Goal: Check status: Check status

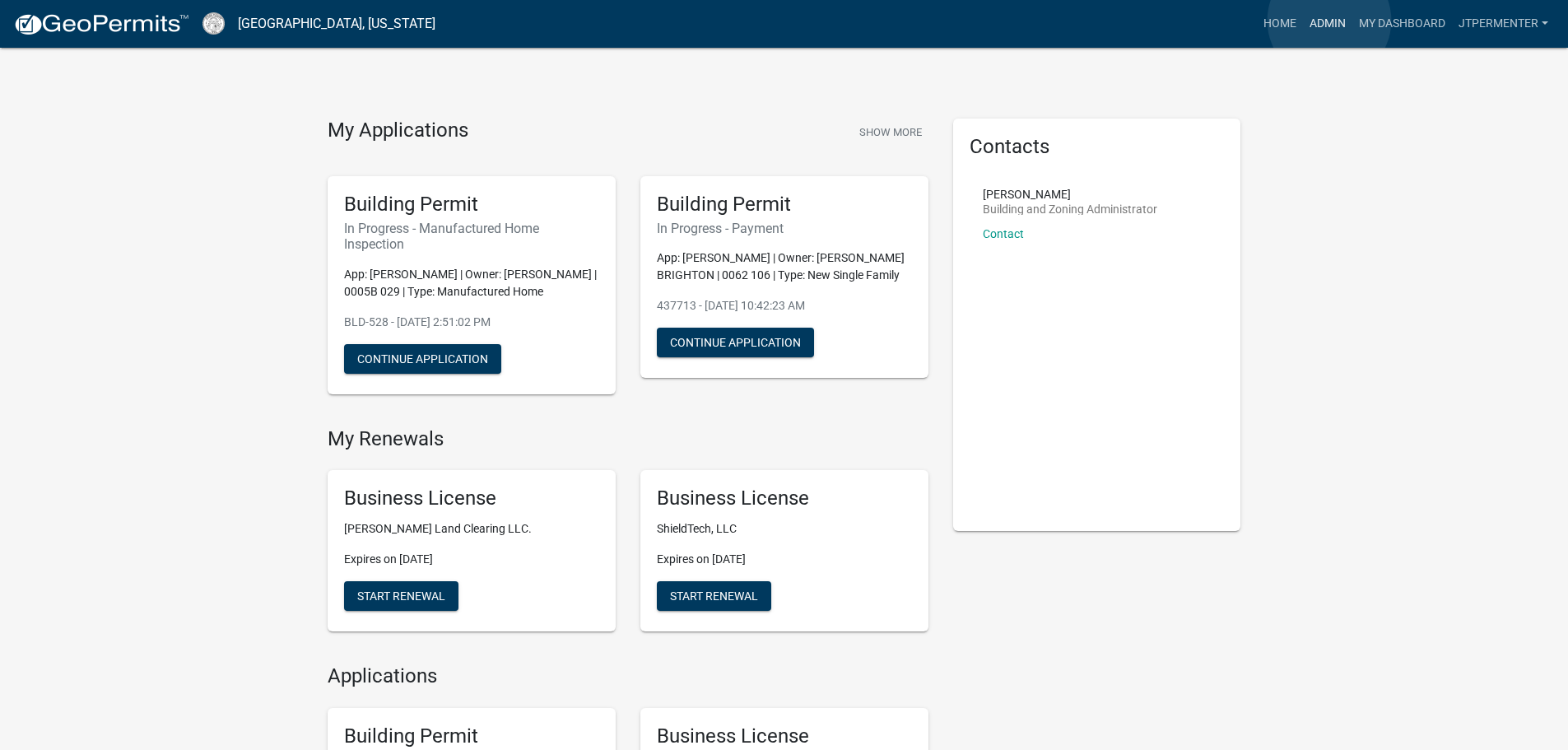
click at [1331, 21] on link "Admin" at bounding box center [1328, 23] width 50 height 31
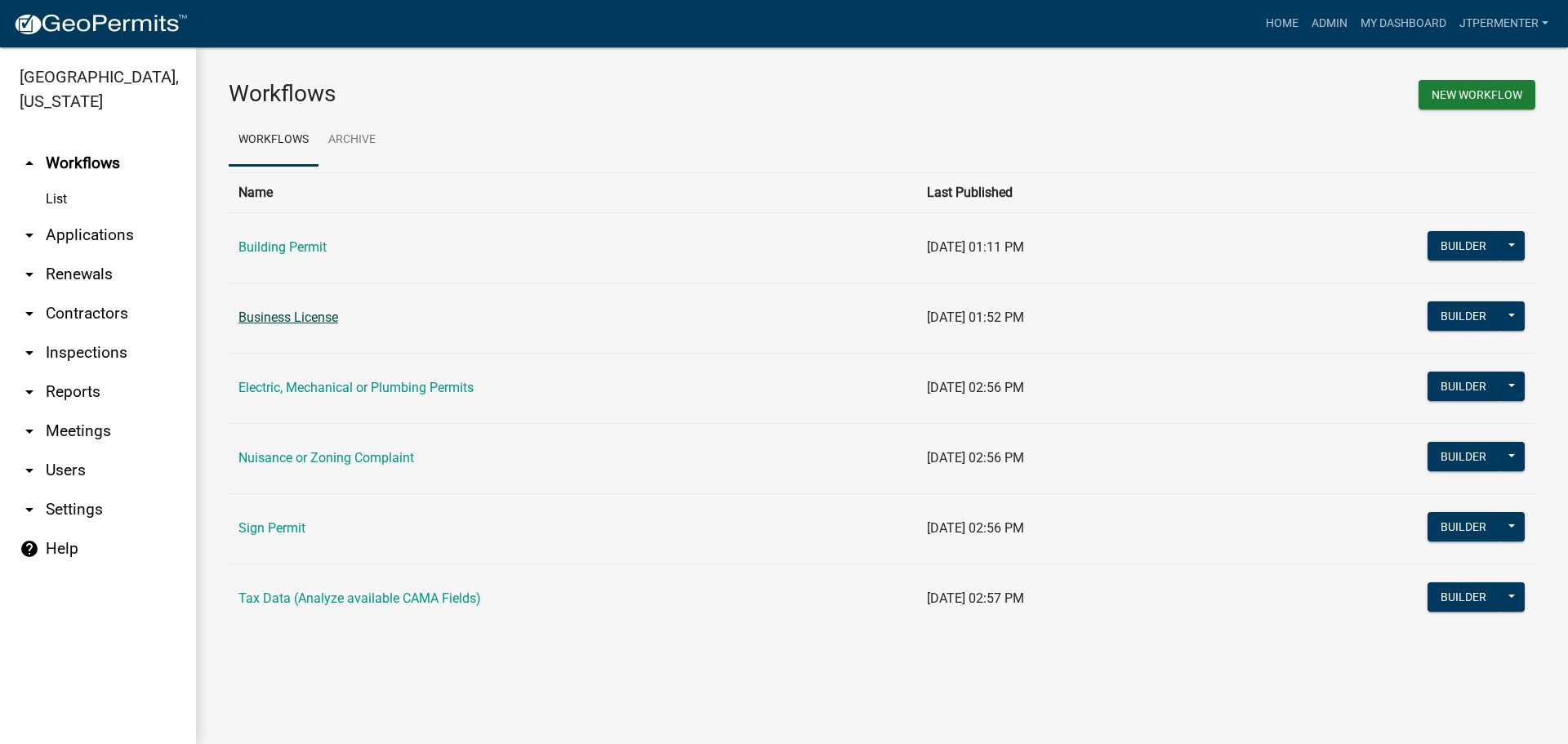
click at [281, 315] on link "Business License" at bounding box center [287, 317] width 99 height 16
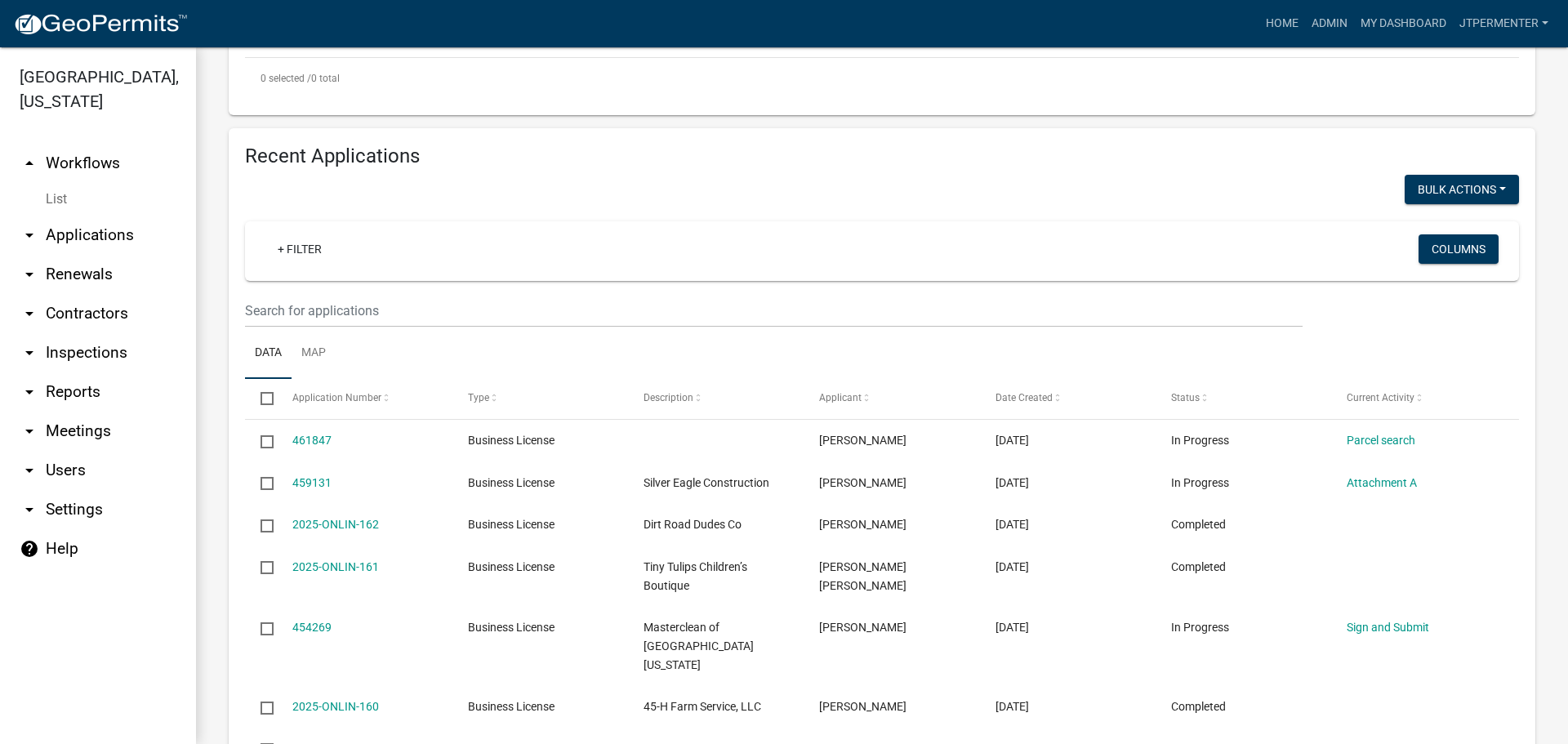
scroll to position [468, 0]
click at [92, 215] on link "arrow_drop_down Applications" at bounding box center [97, 235] width 196 height 39
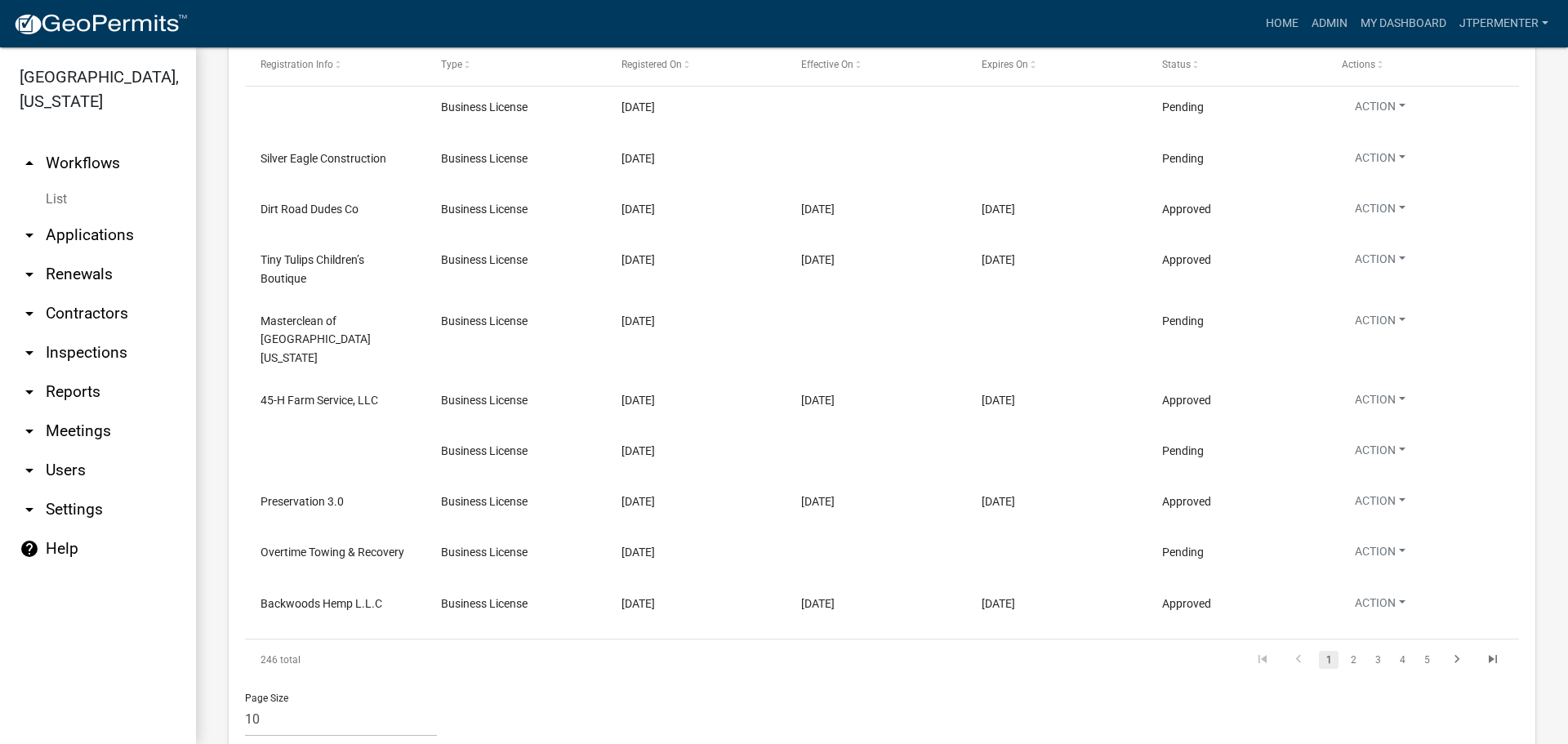
scroll to position [1692, 0]
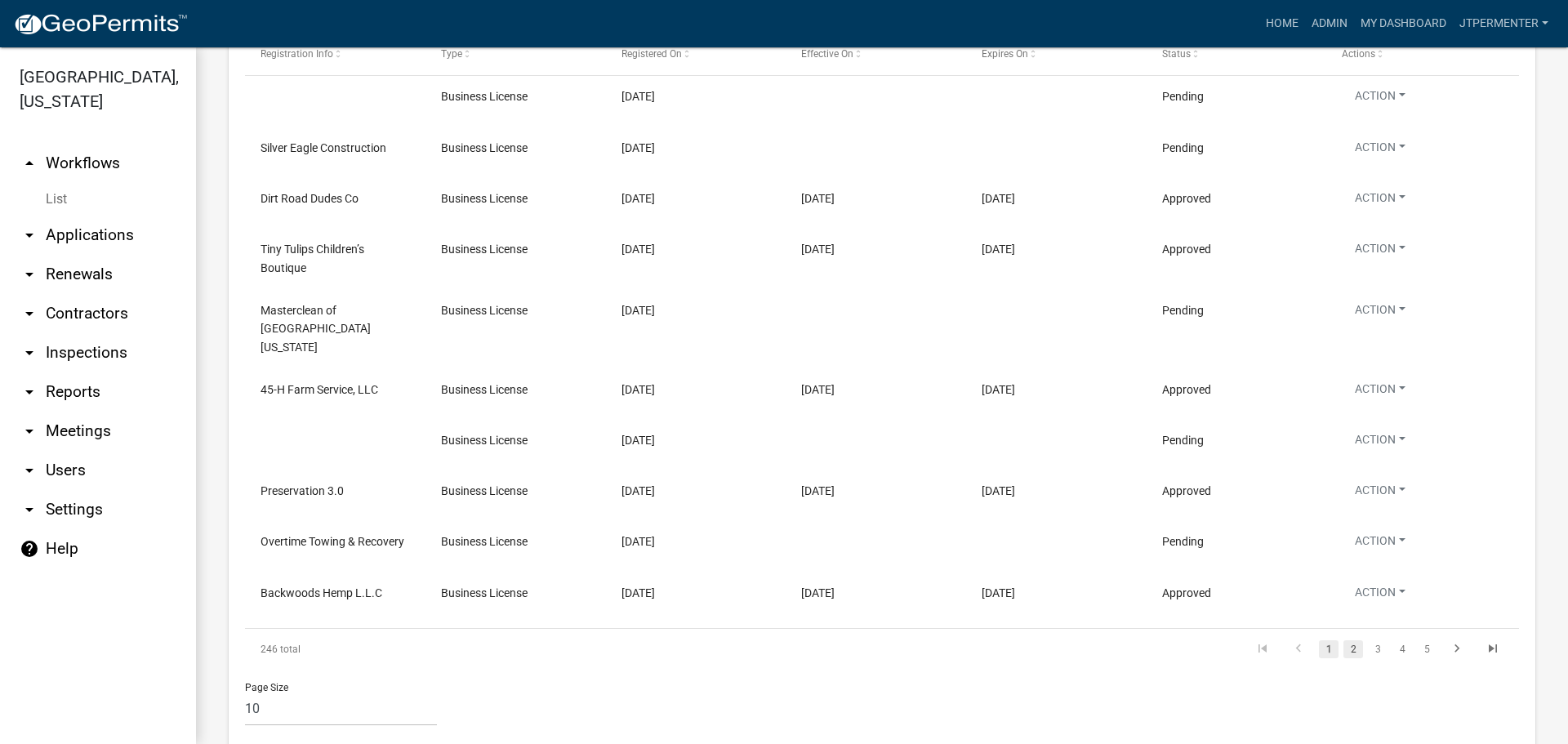
click at [1343, 640] on link "2" at bounding box center [1352, 648] width 19 height 18
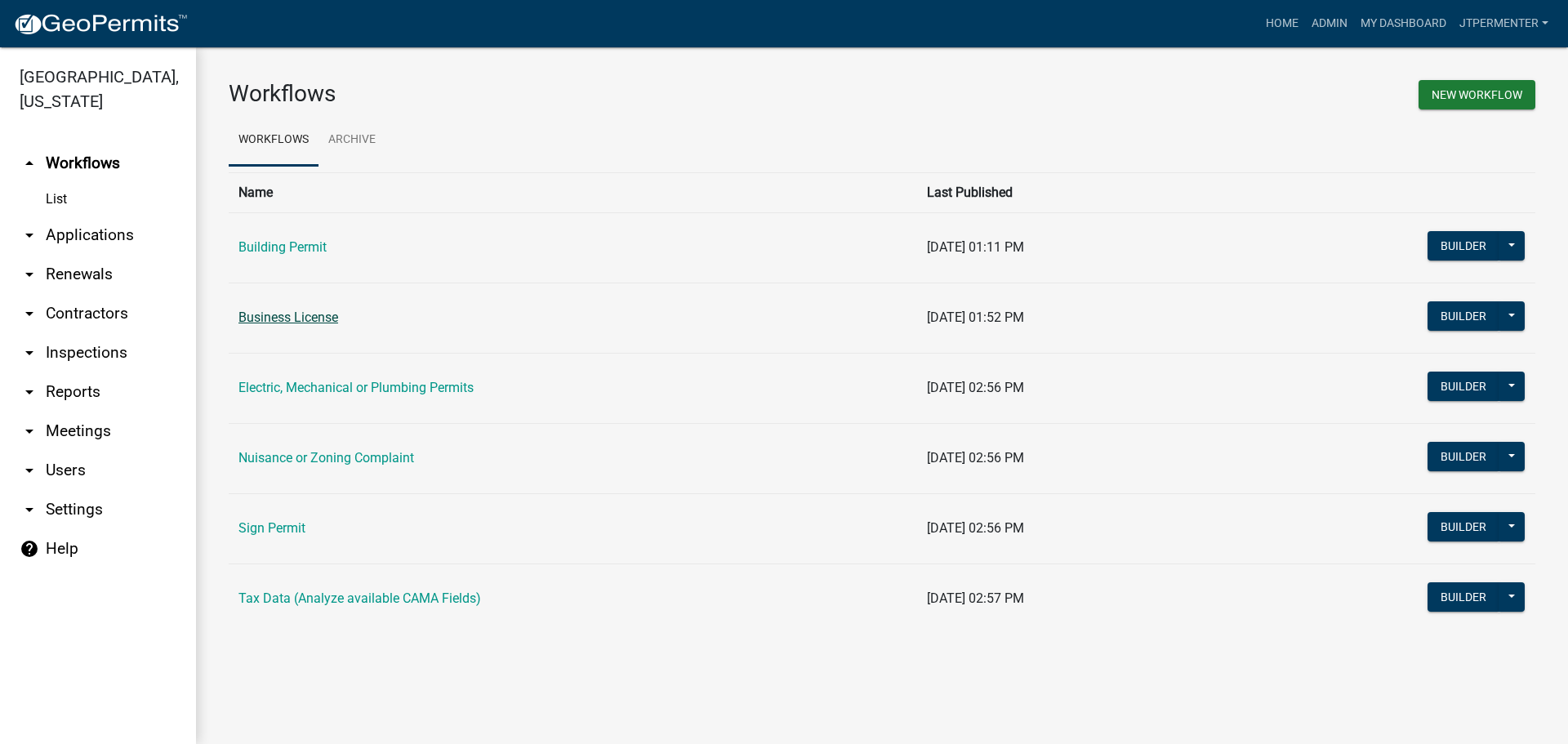
click at [303, 320] on link "Business License" at bounding box center [287, 317] width 99 height 16
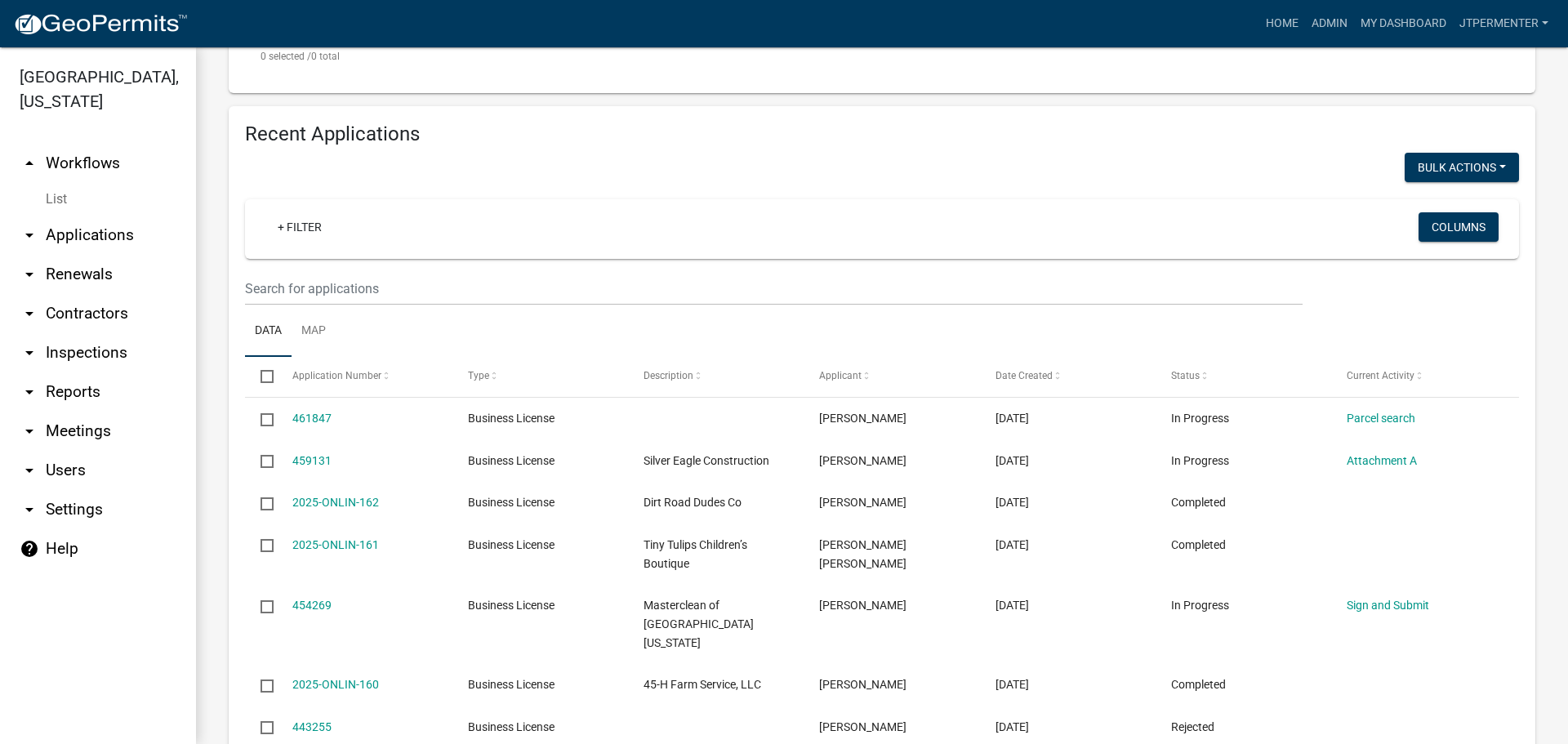
scroll to position [571, 0]
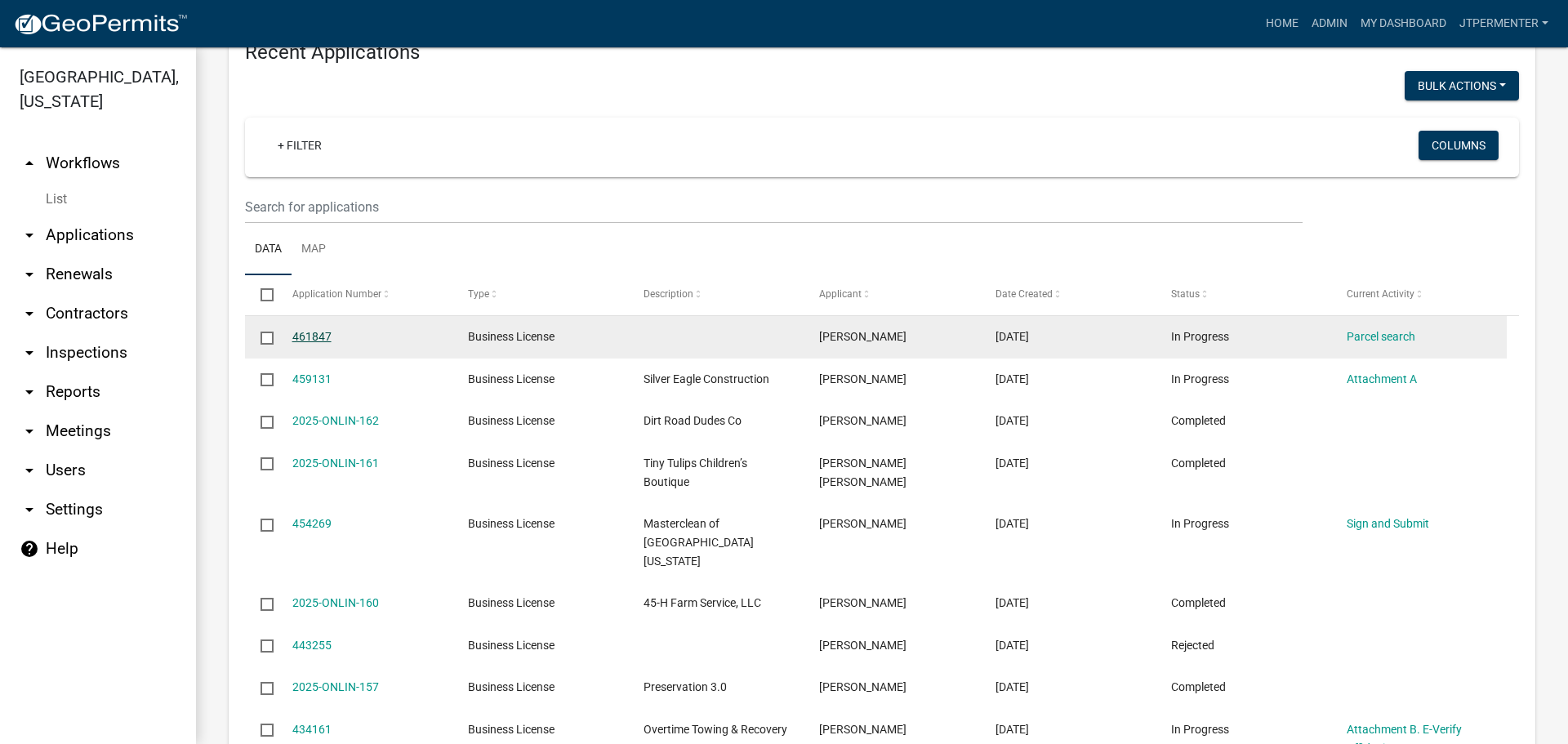
click at [322, 330] on link "461847" at bounding box center [312, 337] width 39 height 13
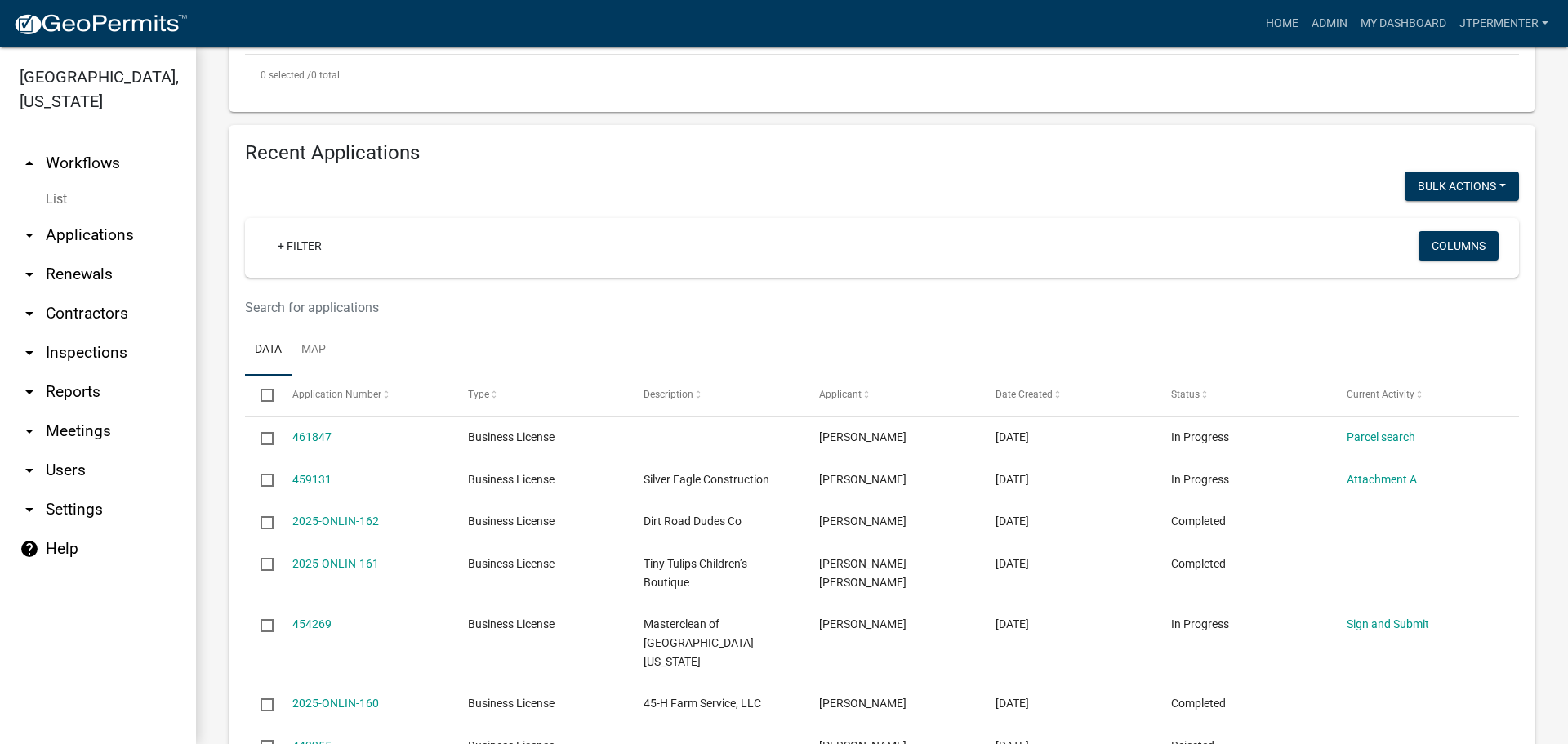
scroll to position [490, 0]
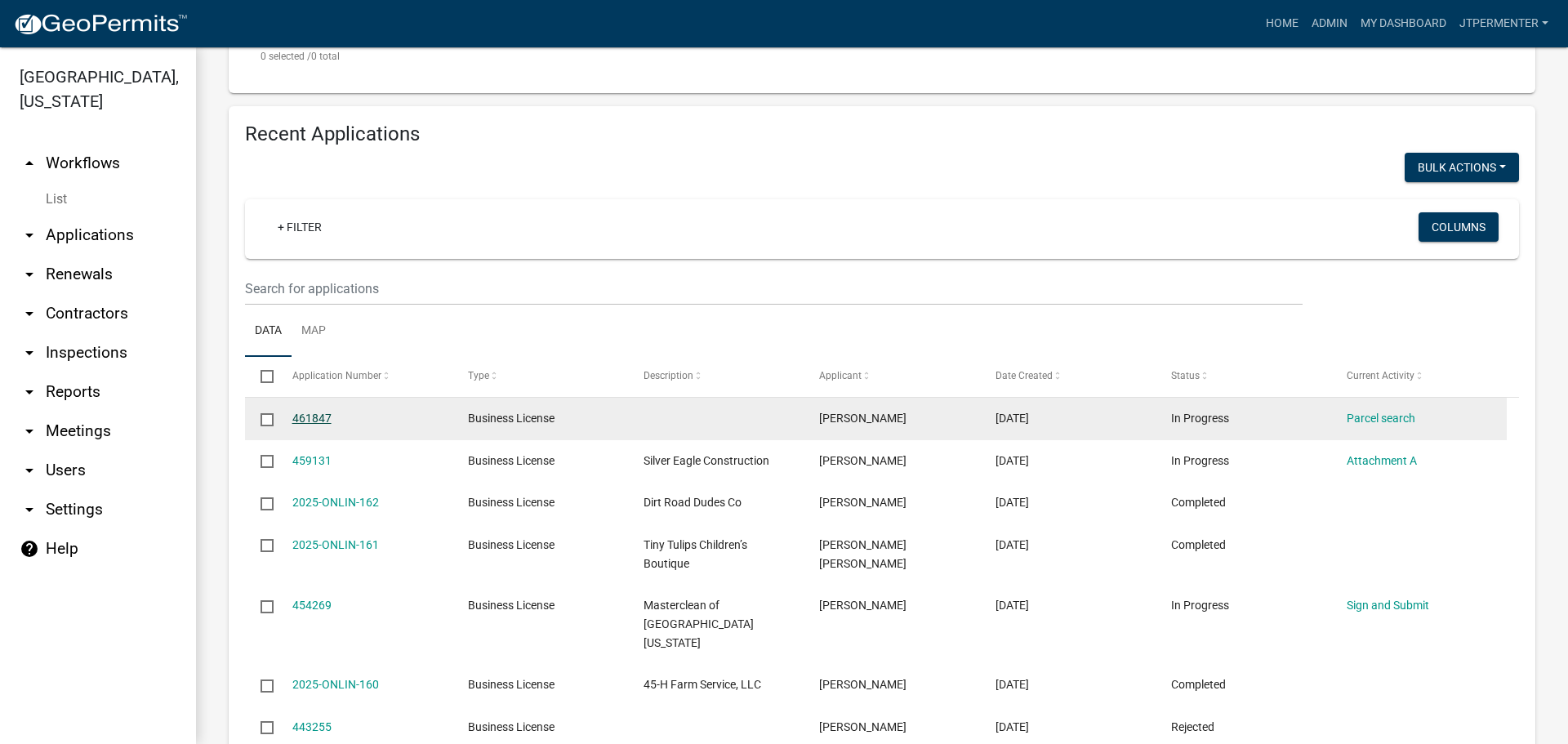
click at [326, 412] on link "461847" at bounding box center [312, 418] width 39 height 13
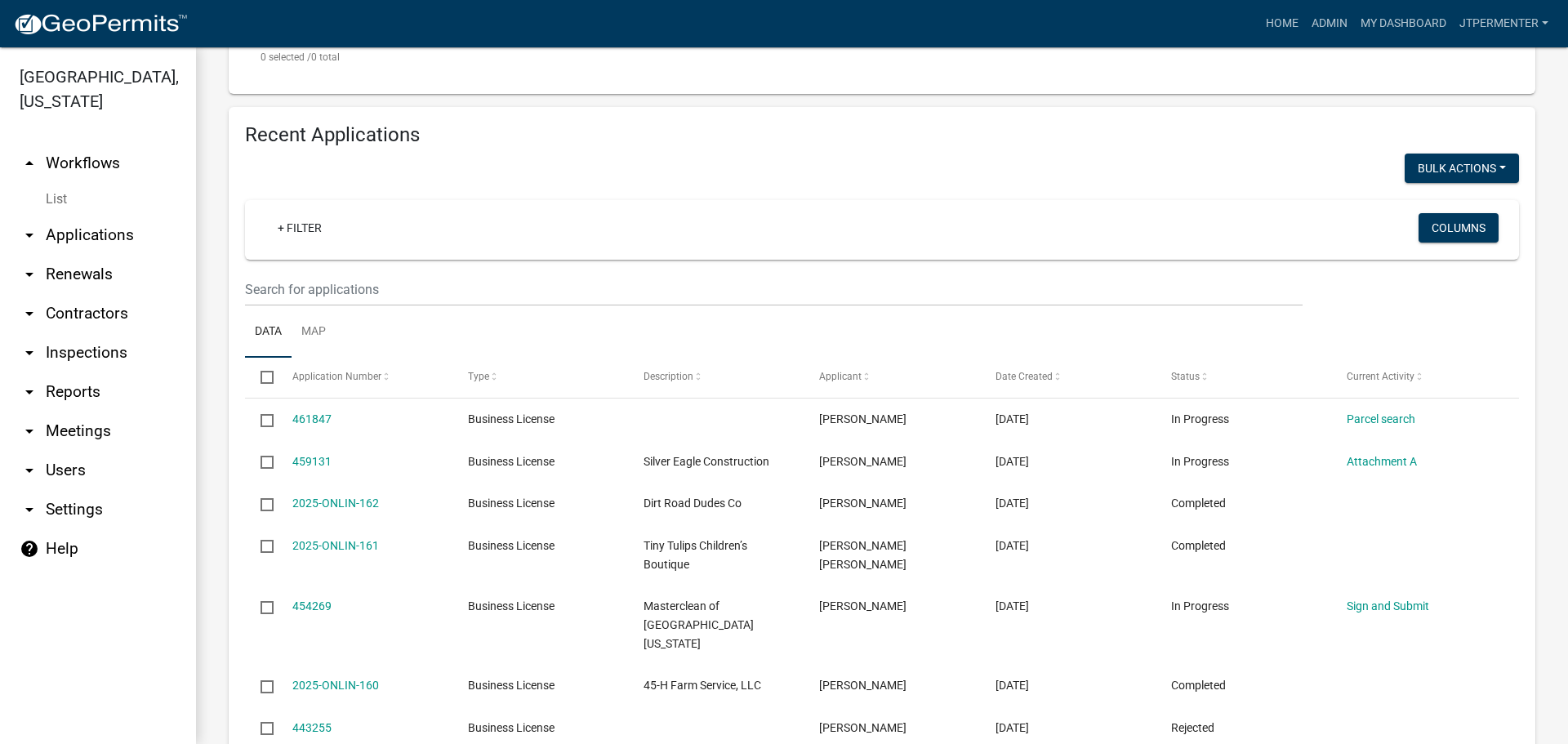
scroll to position [490, 0]
click at [1335, 23] on link "Admin" at bounding box center [1329, 23] width 49 height 31
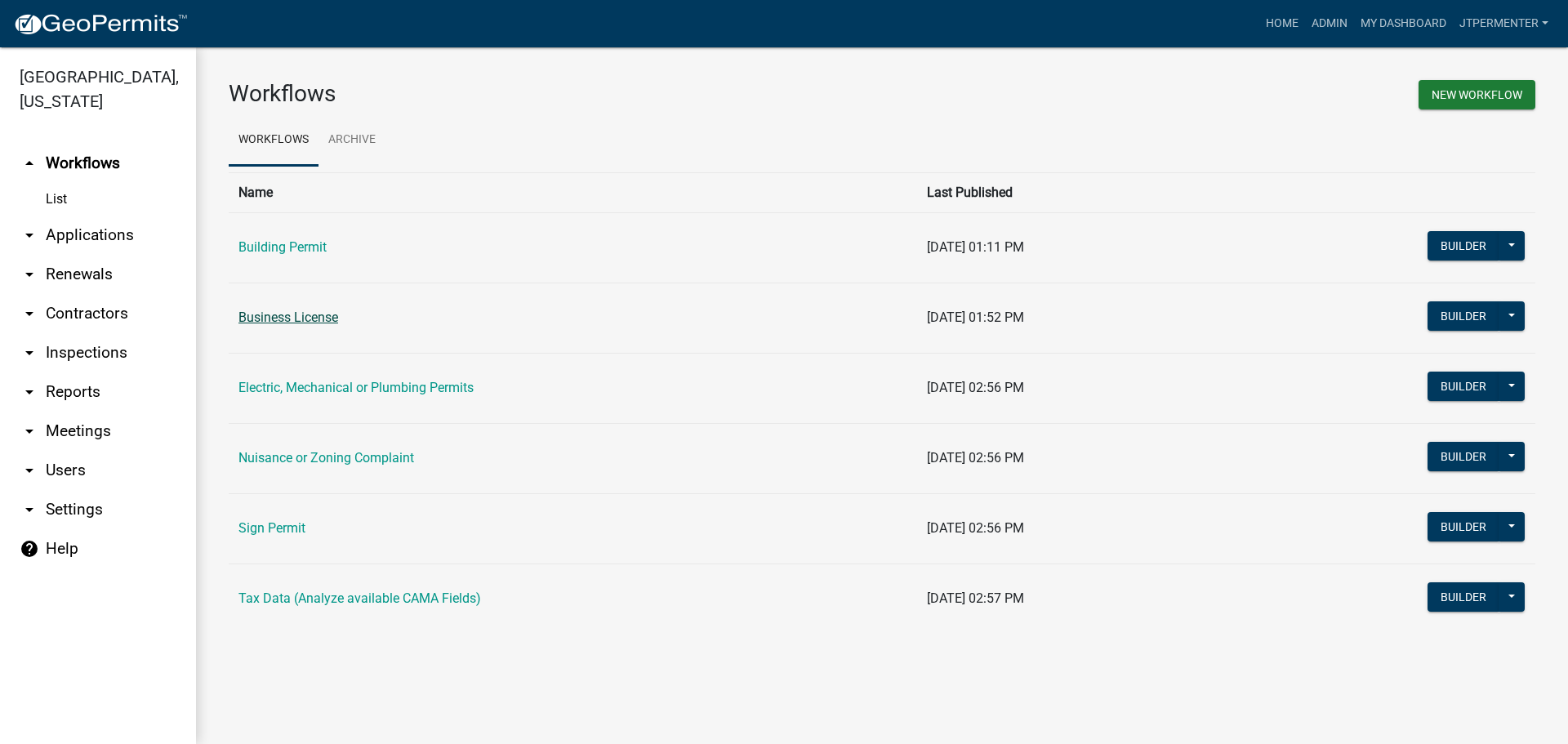
click at [326, 318] on link "Business License" at bounding box center [287, 317] width 99 height 16
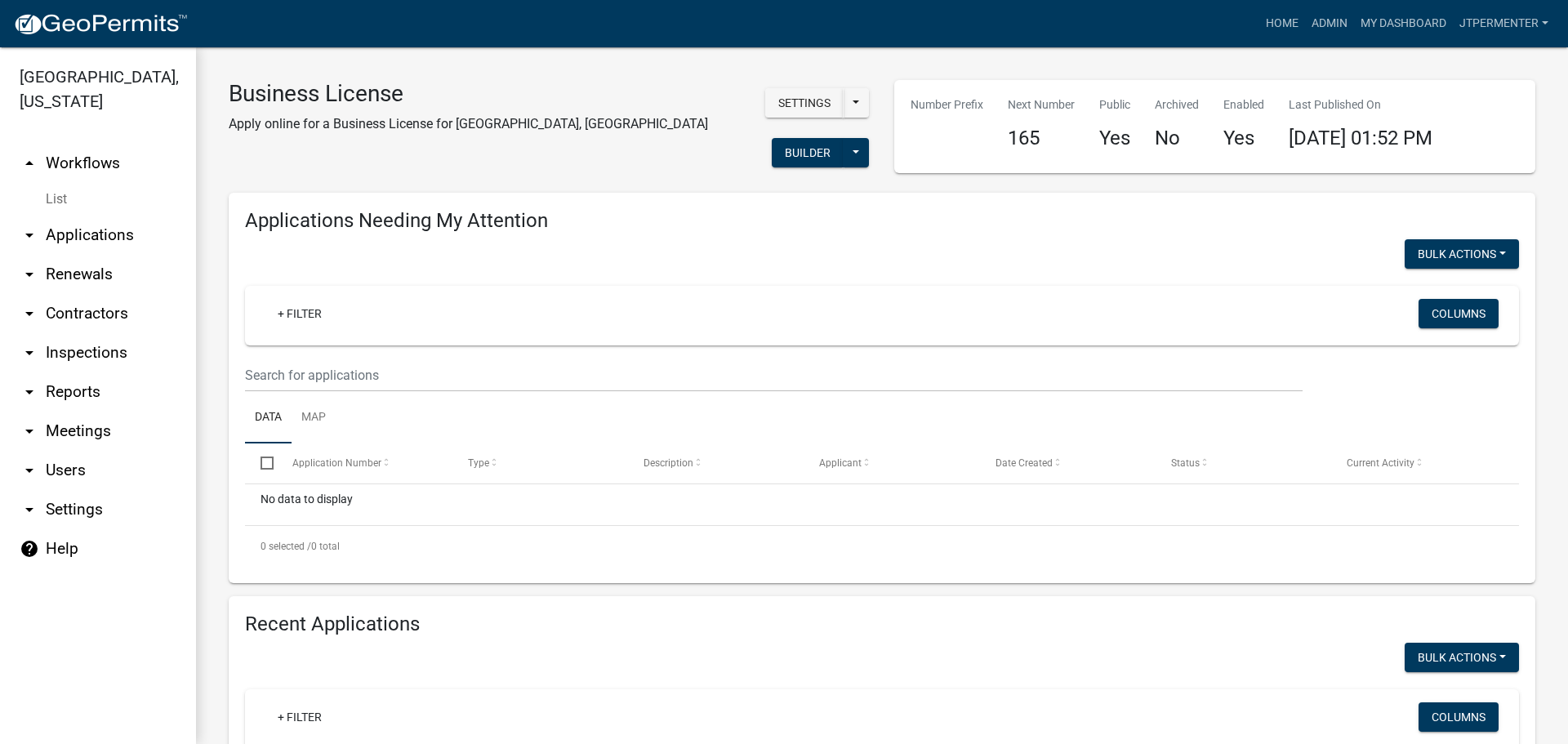
click at [71, 372] on link "arrow_drop_down Reports" at bounding box center [97, 391] width 196 height 39
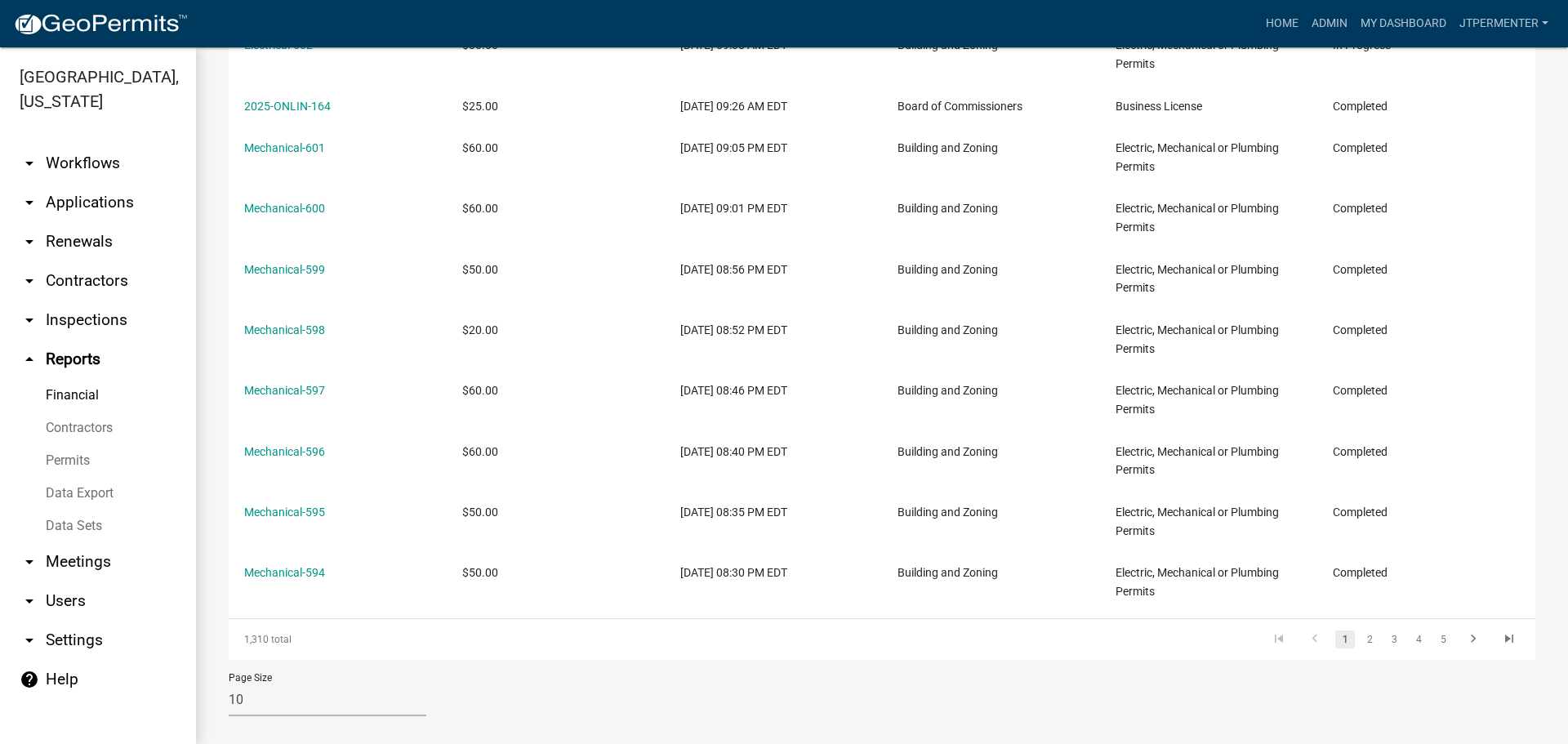
scroll to position [405, 0]
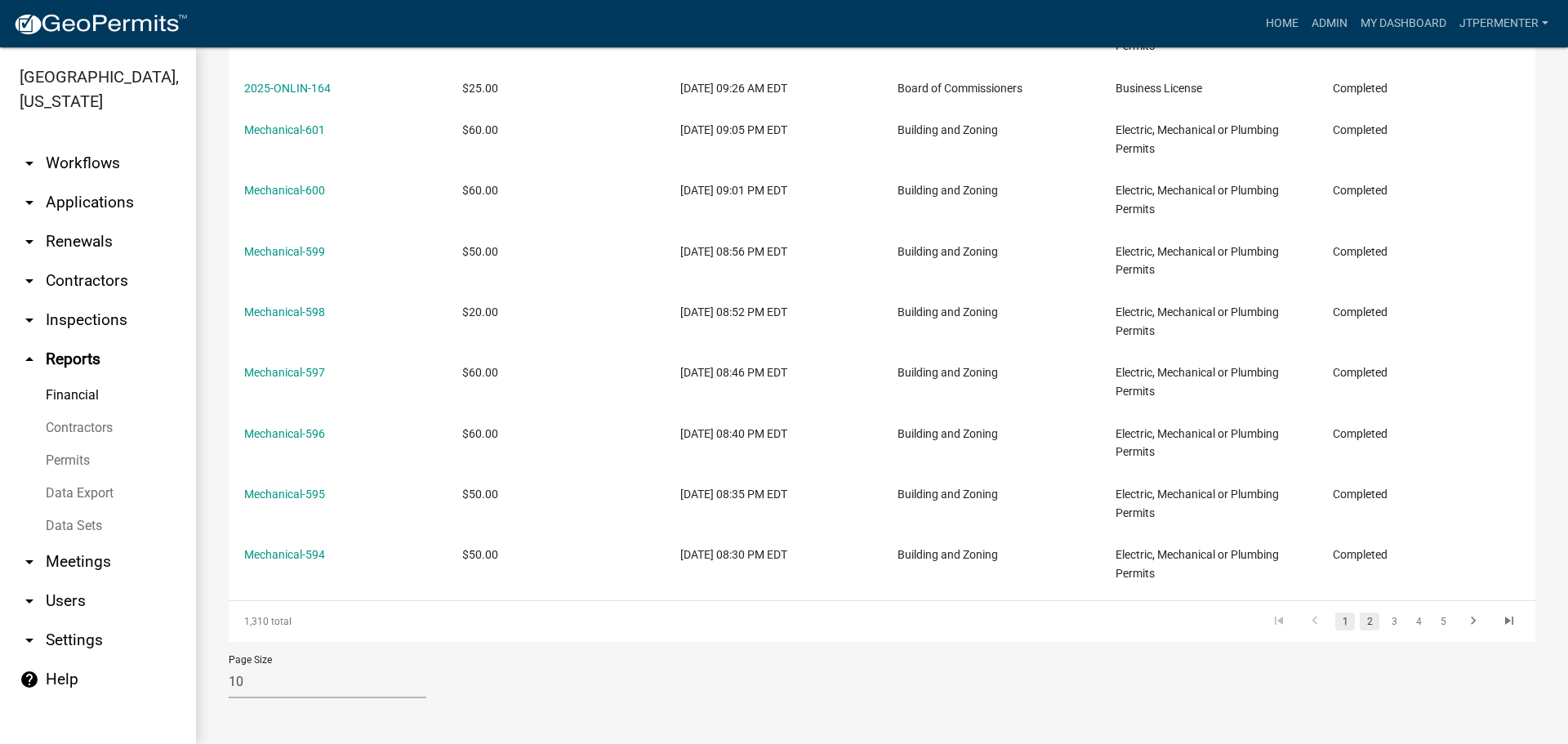
click at [1359, 621] on link "2" at bounding box center [1369, 621] width 19 height 18
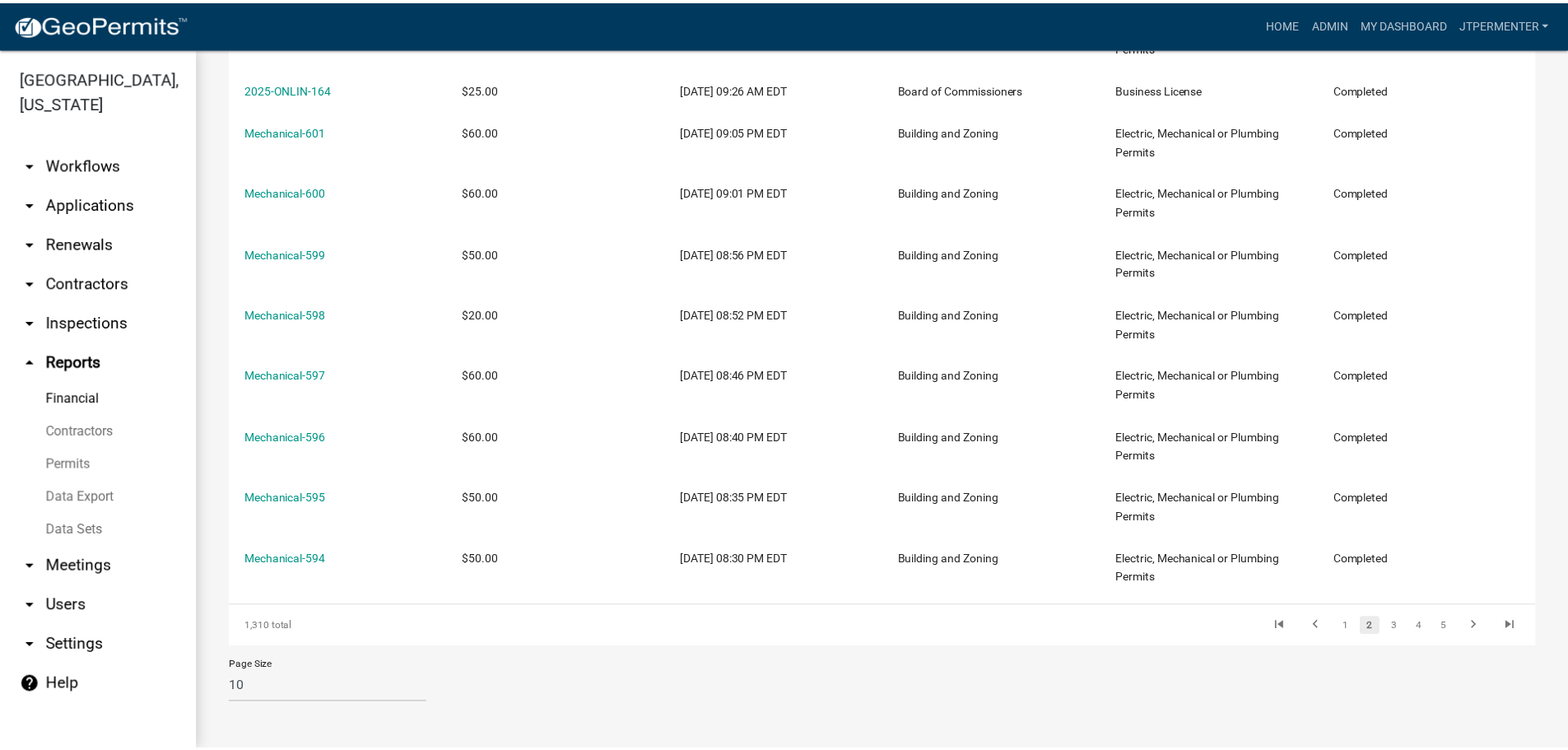
scroll to position [370, 0]
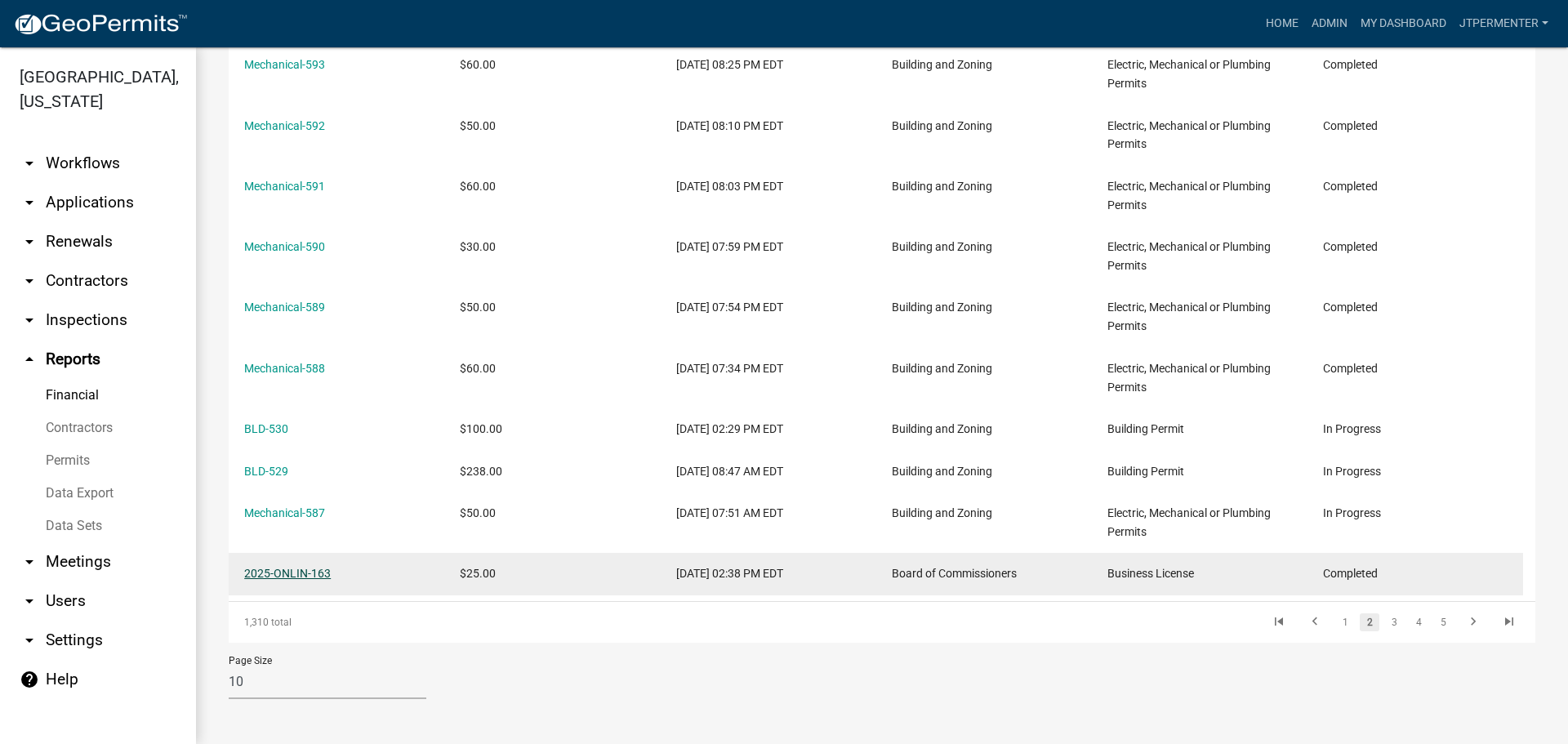
click at [309, 568] on link "2025-ONLIN-163" at bounding box center [287, 573] width 86 height 13
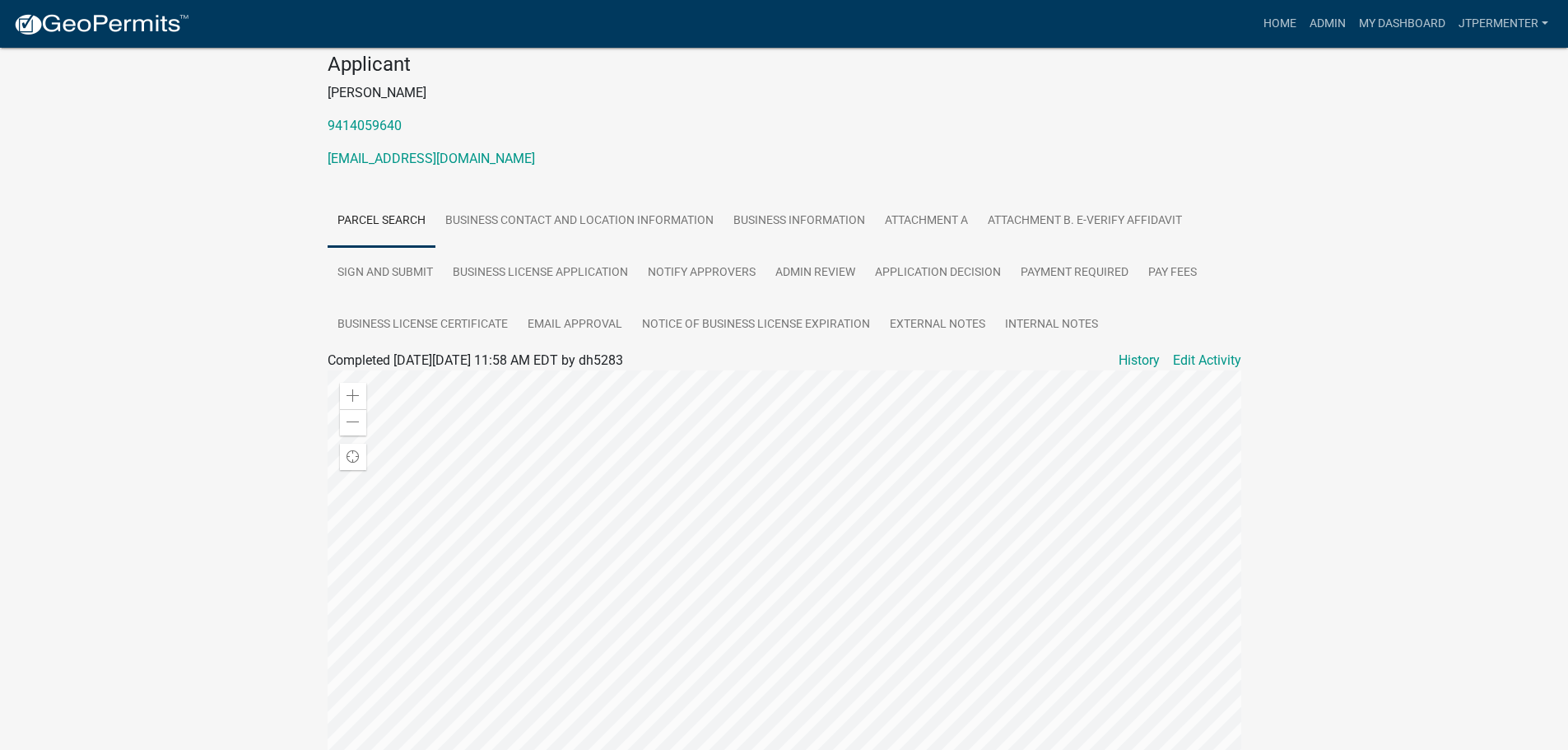
scroll to position [247, 0]
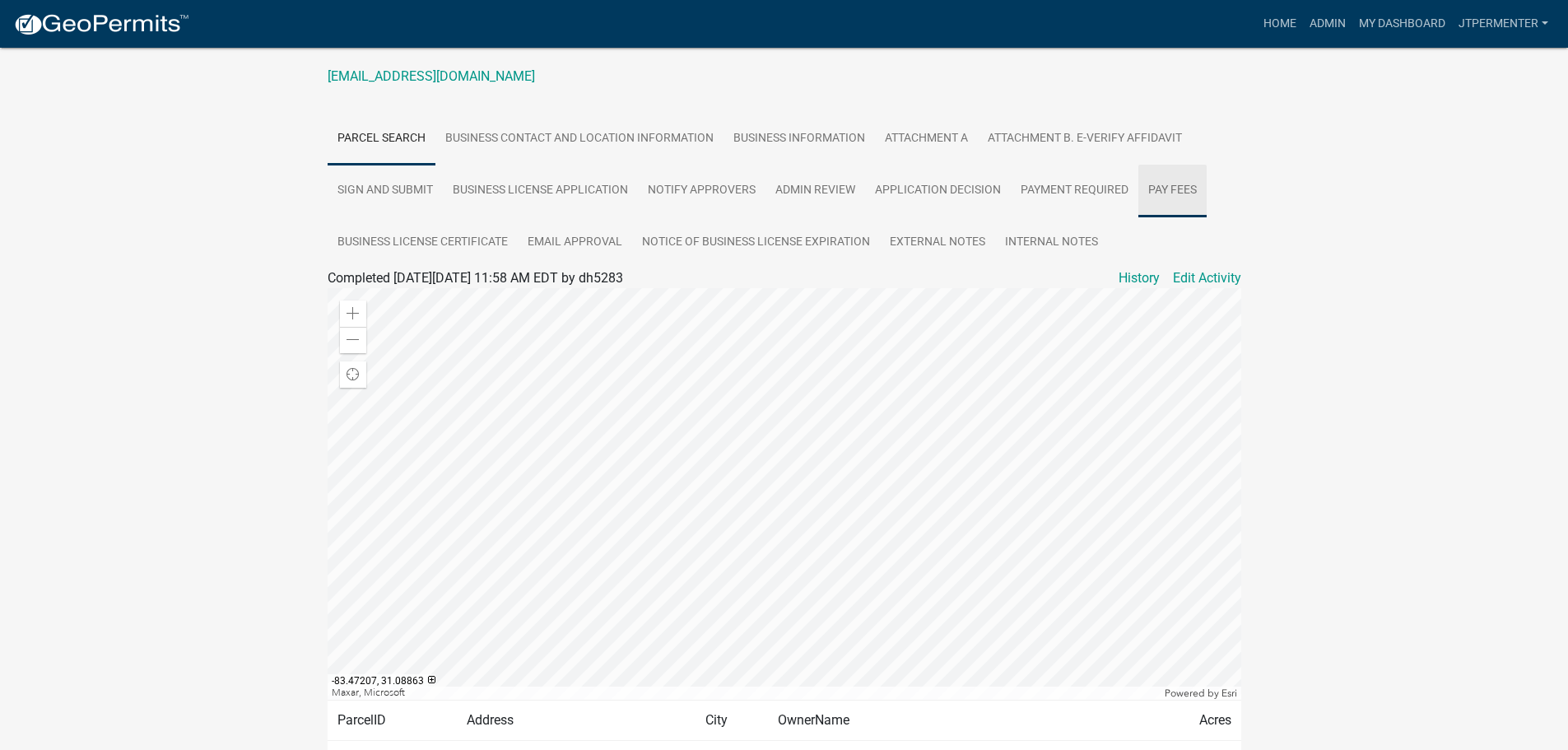
click at [1164, 183] on link "Pay Fees" at bounding box center [1172, 191] width 68 height 52
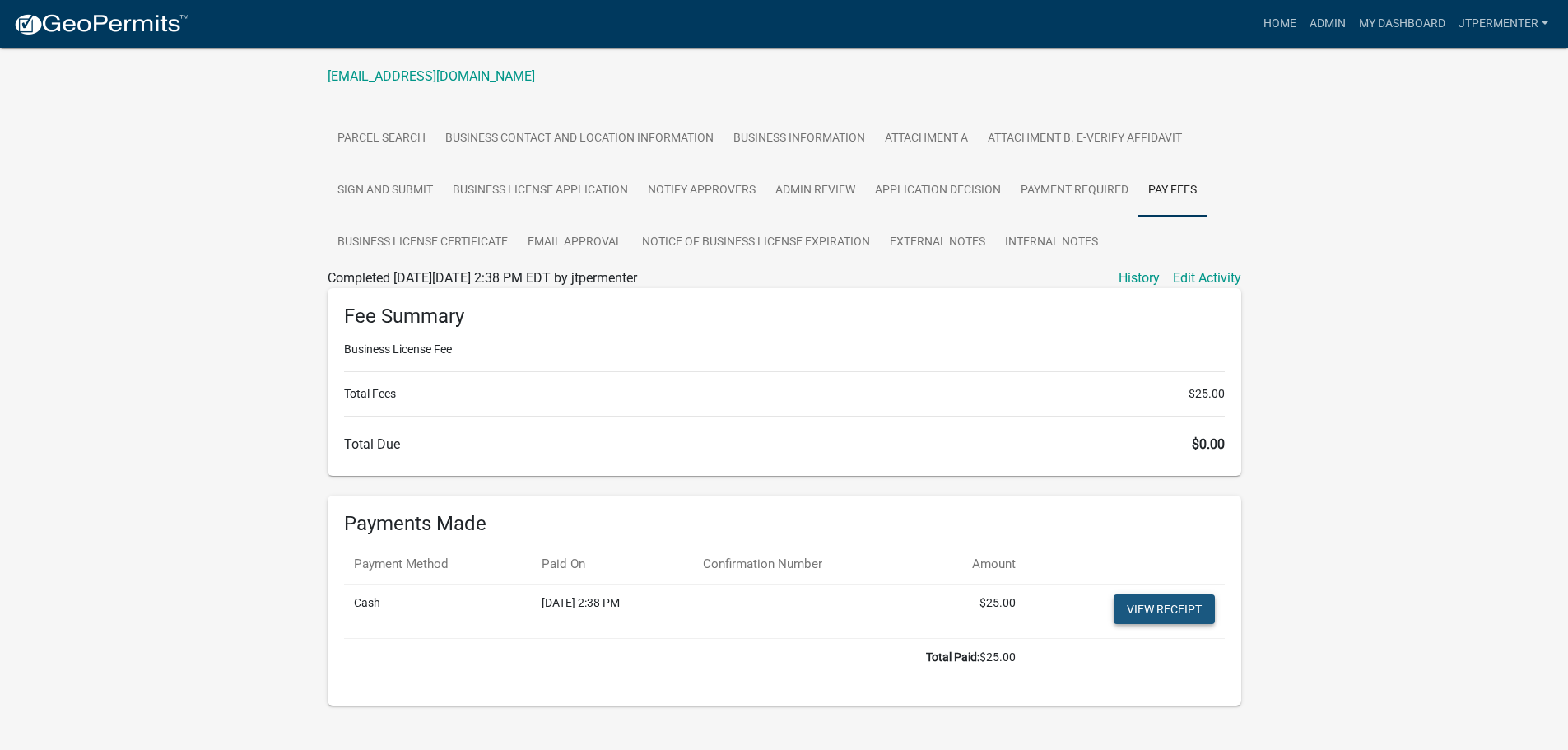
click at [1172, 606] on link "View receipt" at bounding box center [1164, 610] width 101 height 30
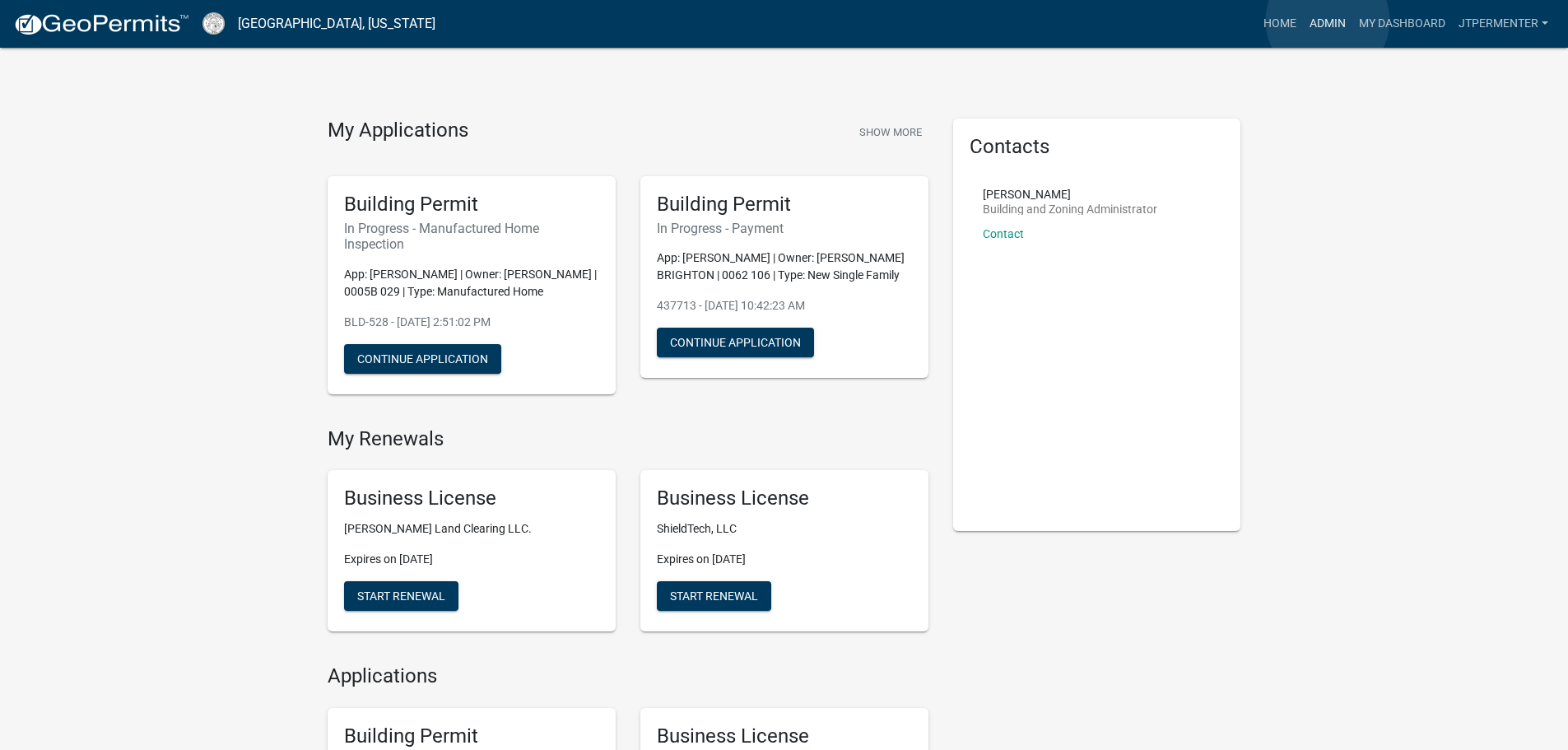
click at [1328, 21] on link "Admin" at bounding box center [1328, 23] width 50 height 31
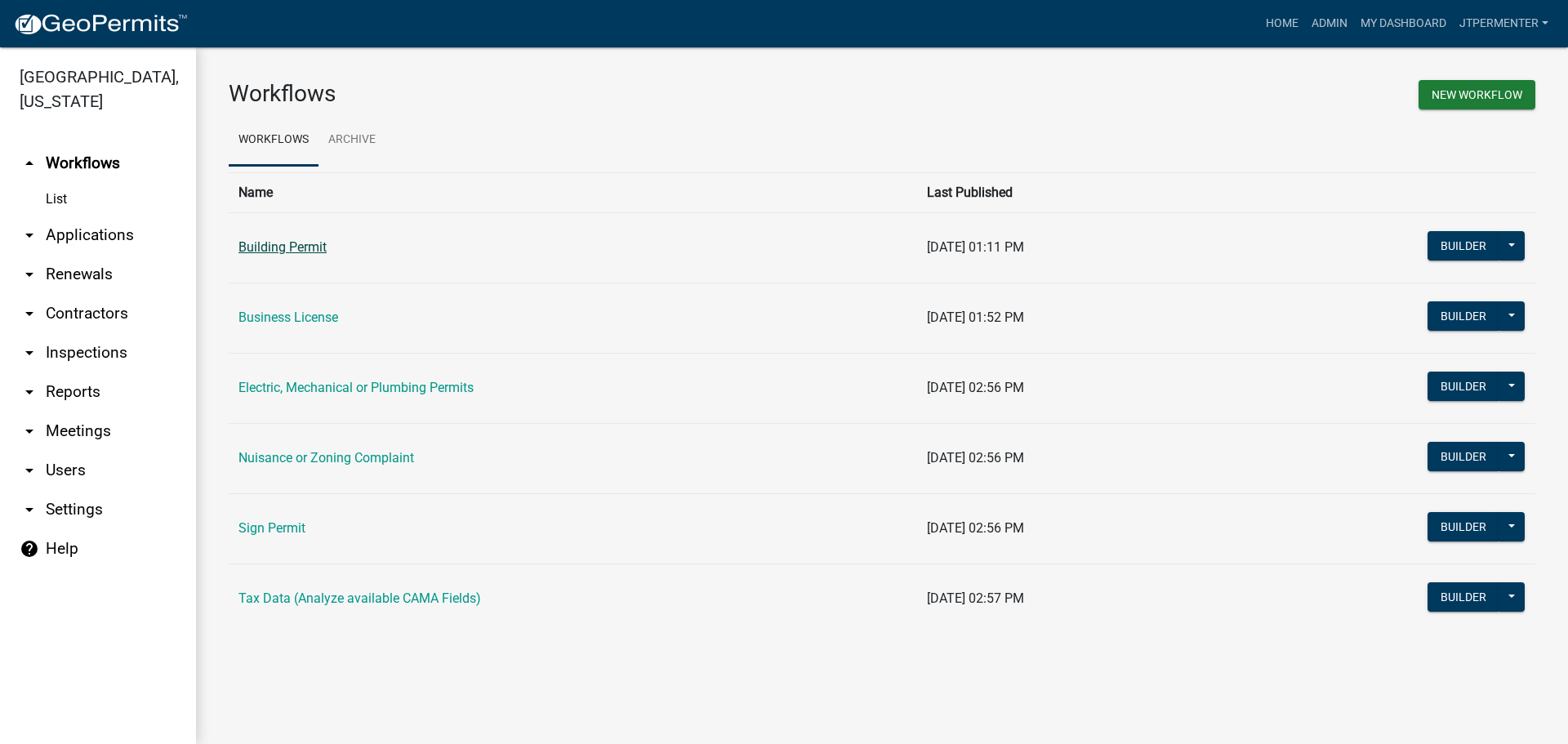
click at [264, 252] on link "Building Permit" at bounding box center [282, 247] width 88 height 16
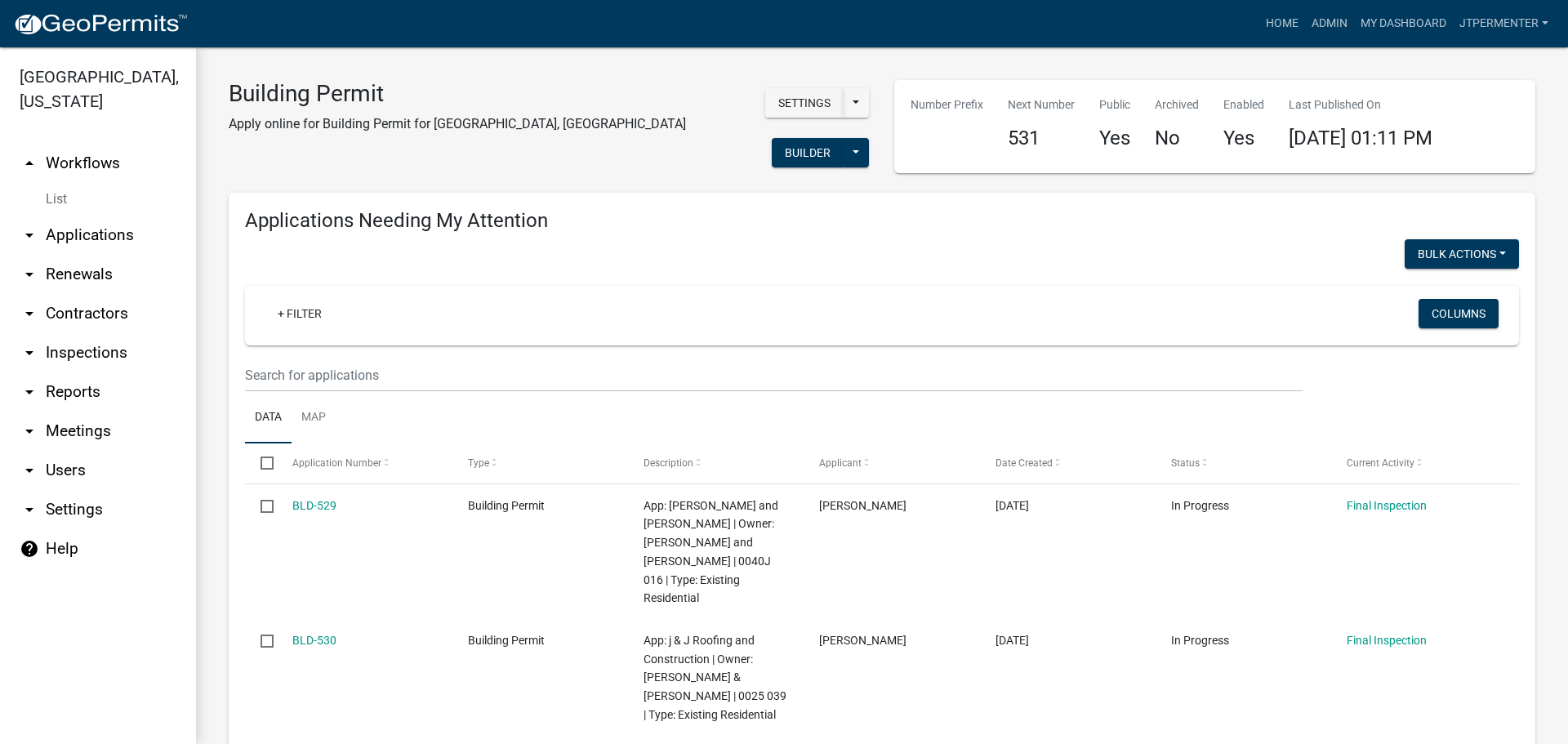
click at [104, 215] on link "arrow_drop_down Applications" at bounding box center [97, 235] width 196 height 39
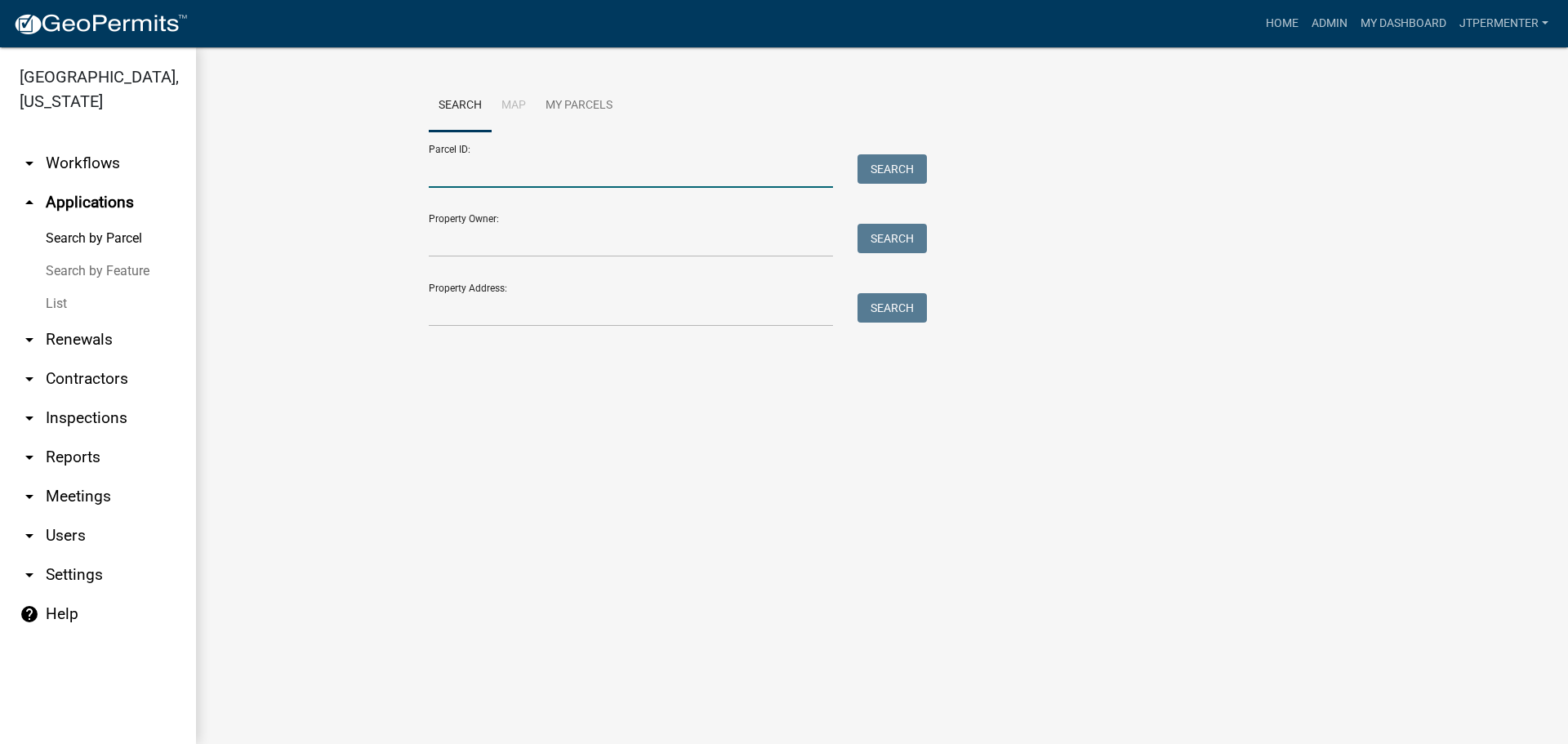
click at [461, 173] on input "Parcel ID:" at bounding box center [631, 171] width 404 height 33
click at [893, 167] on button "Search" at bounding box center [892, 169] width 70 height 30
click at [454, 172] on input "0018 086" at bounding box center [631, 171] width 404 height 33
click at [899, 162] on button "Search" at bounding box center [892, 169] width 70 height 30
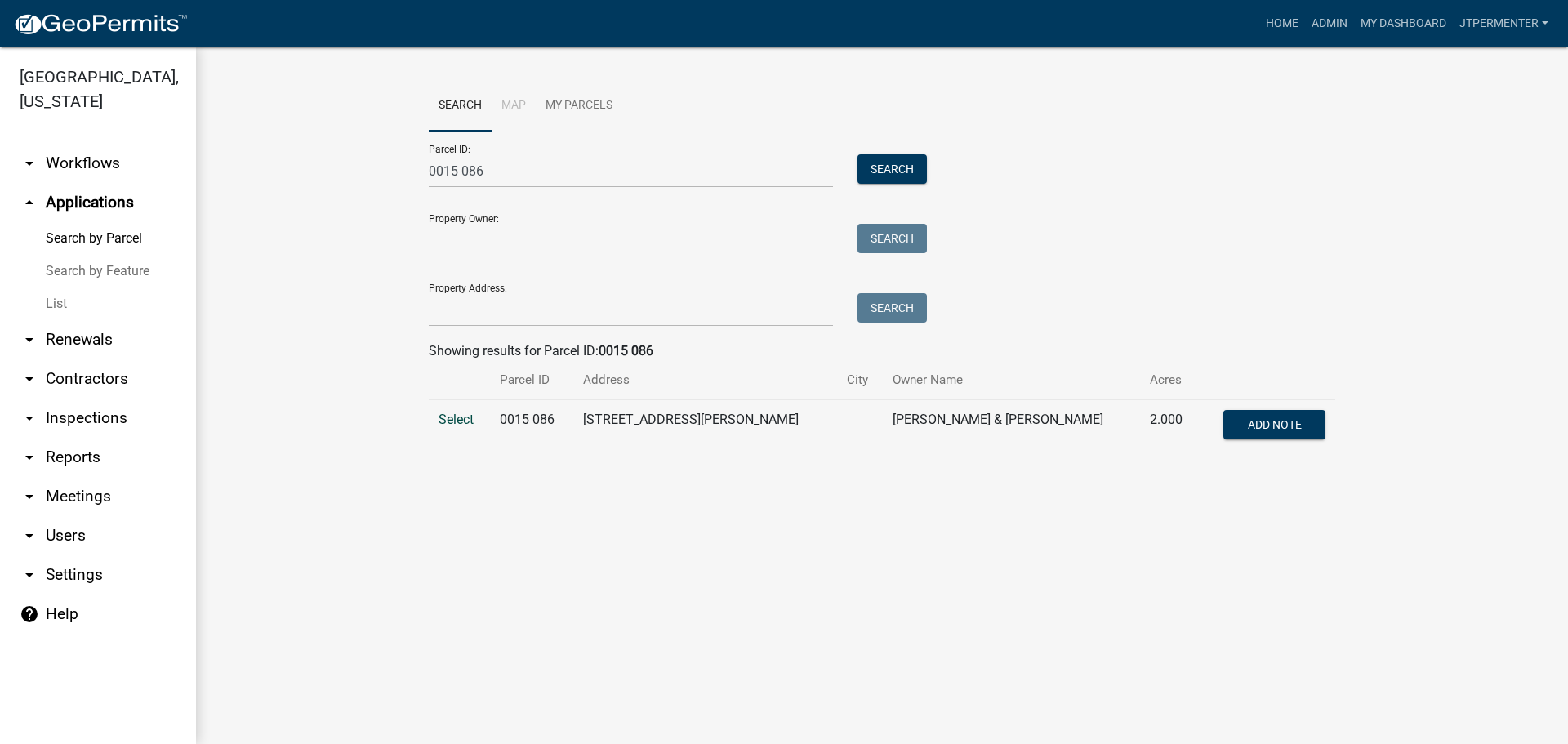
click at [471, 415] on span "Select" at bounding box center [456, 419] width 35 height 16
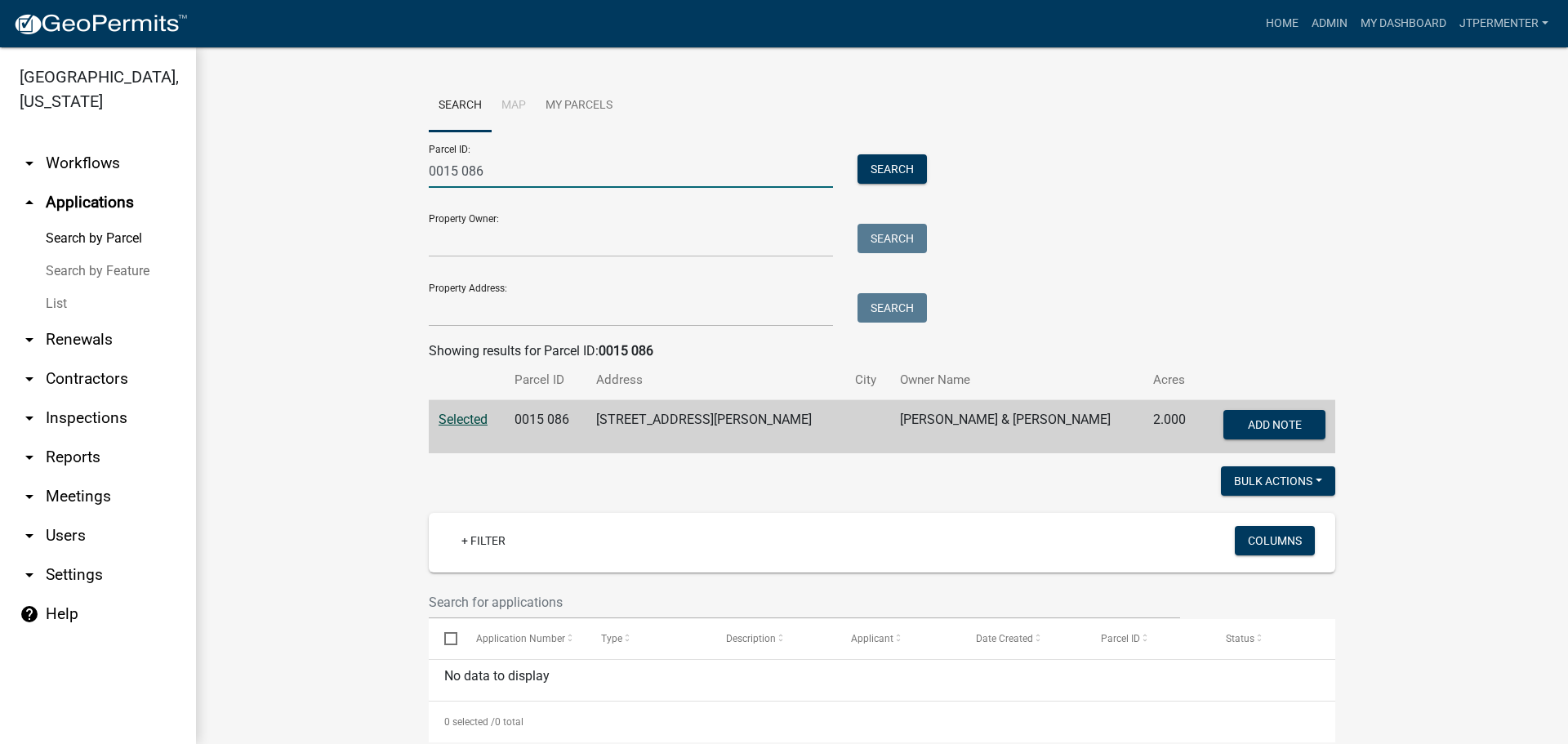
click at [428, 170] on input "0015 086" at bounding box center [631, 171] width 404 height 33
type input "6"
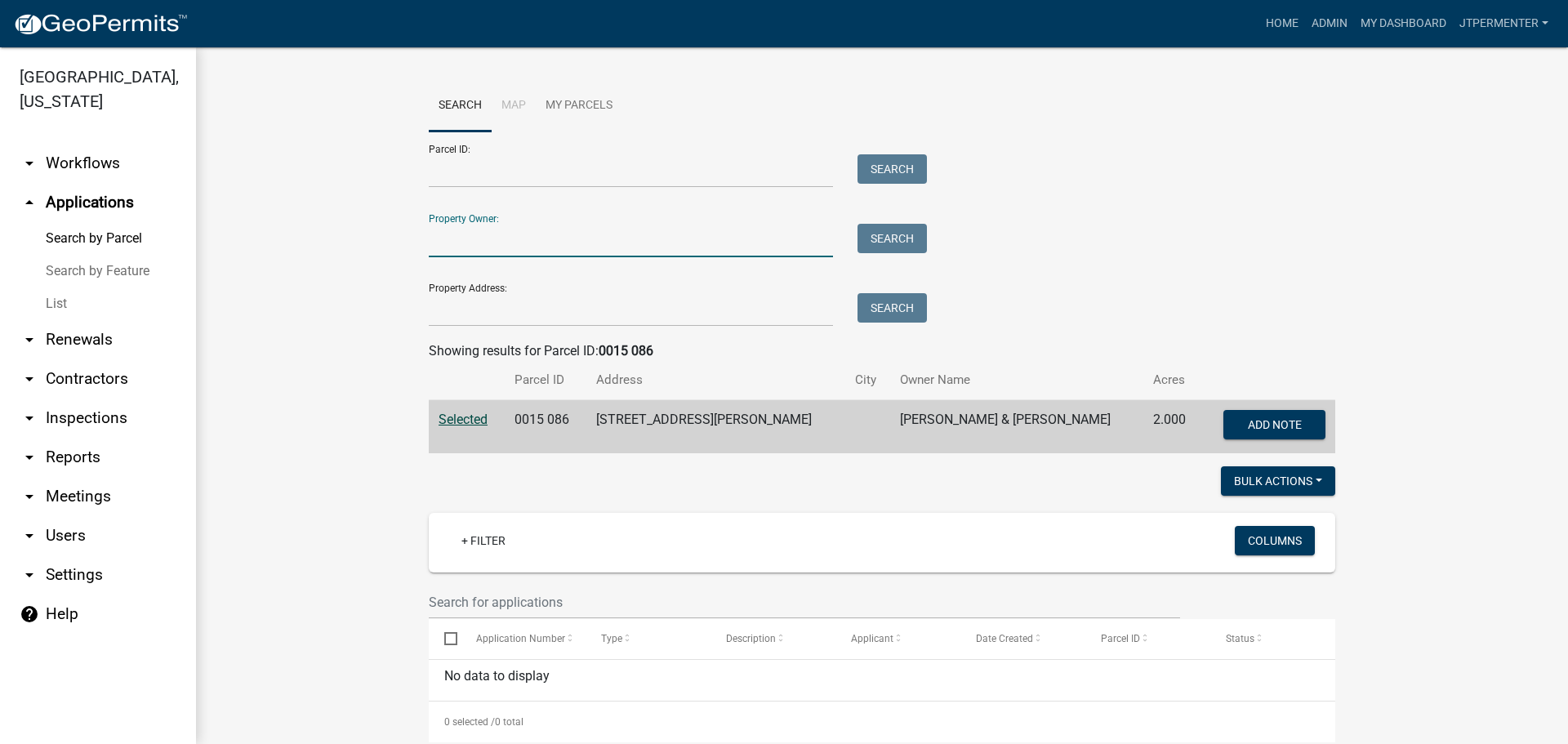
click at [444, 250] on input "Property Owner:" at bounding box center [631, 240] width 404 height 33
type input "south georgia builders"
click at [906, 224] on button "Search" at bounding box center [892, 238] width 70 height 30
